Goal: Find specific page/section: Find specific page/section

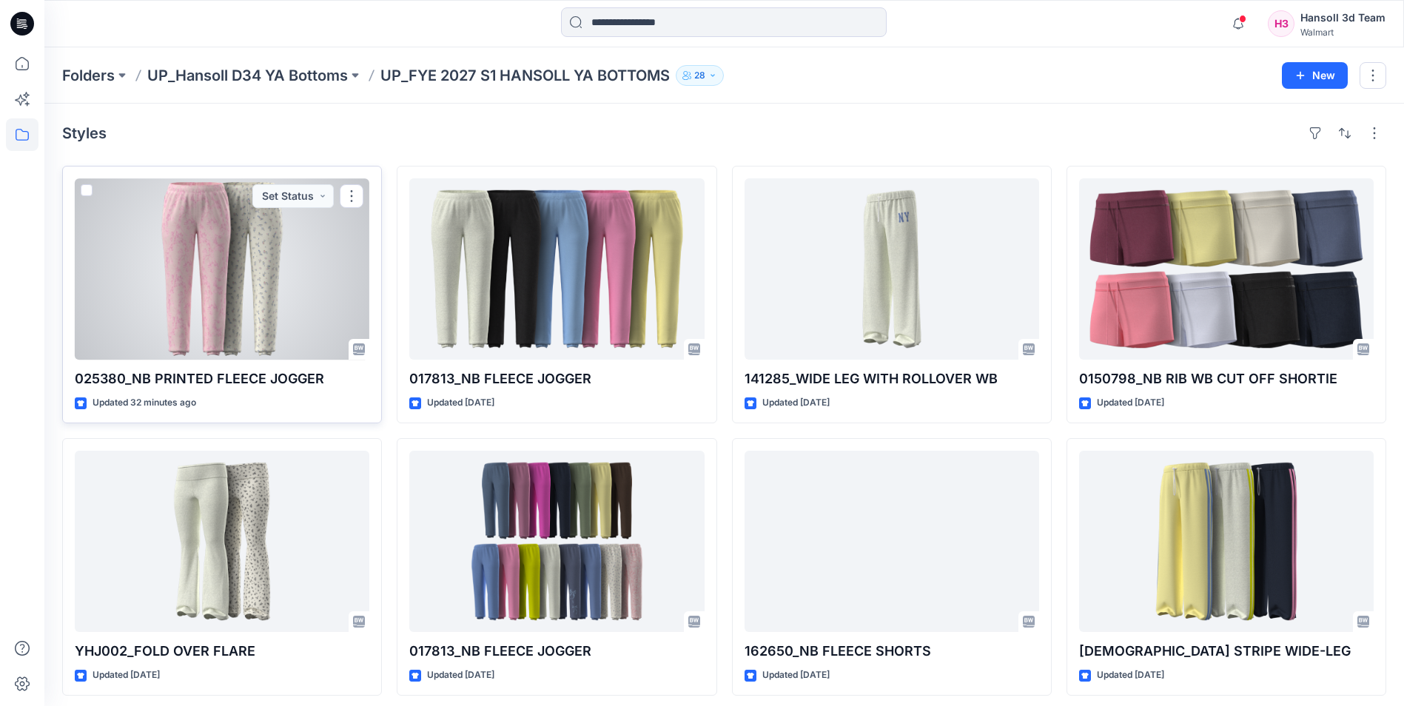
click at [230, 264] on div at bounding box center [222, 268] width 295 height 181
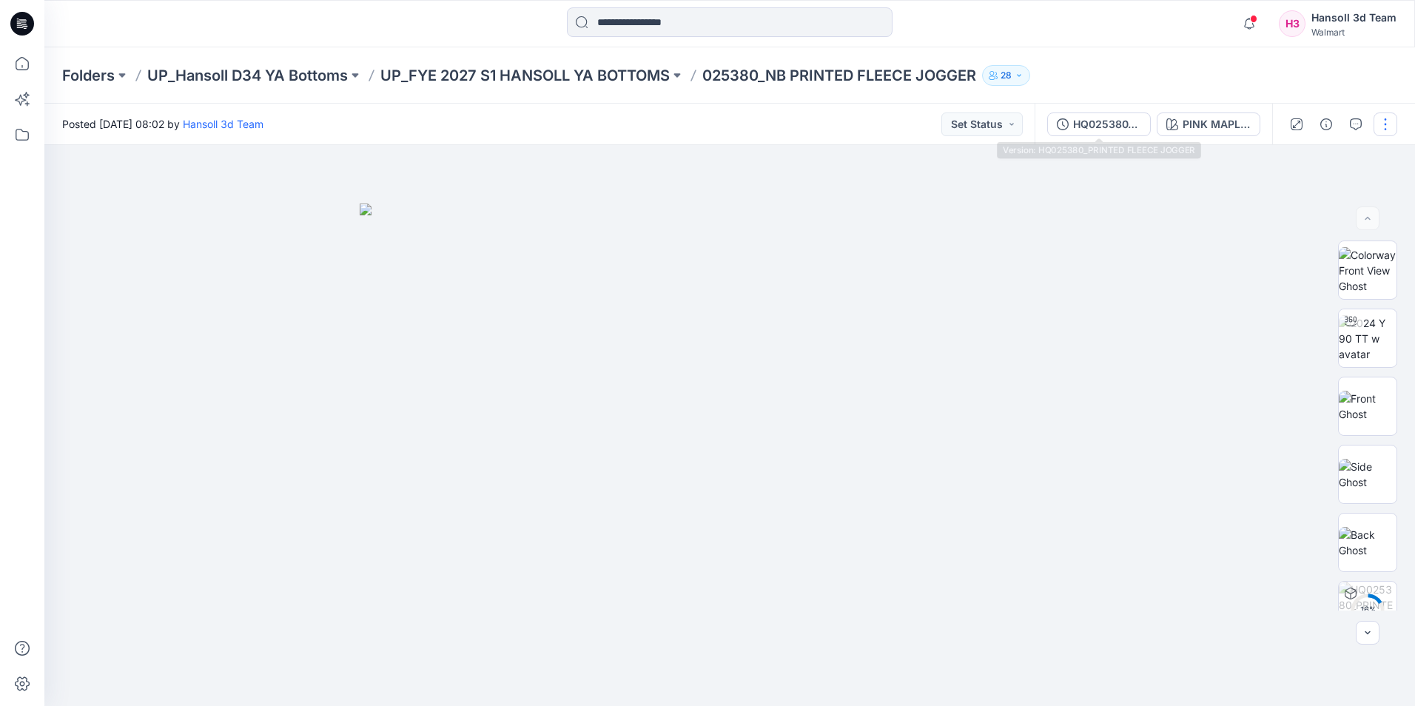
click at [1095, 127] on div "HQ025380_PRINTED FLEECE JOGGER" at bounding box center [1107, 124] width 68 height 16
